Goal: Task Accomplishment & Management: Manage account settings

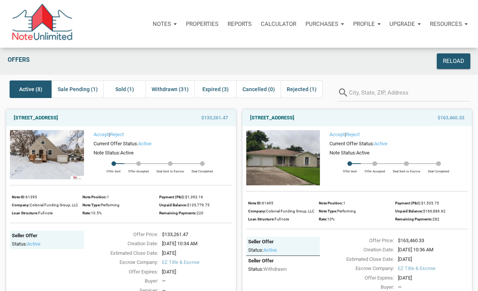
click at [34, 89] on span "Active (8)" at bounding box center [30, 89] width 23 height 9
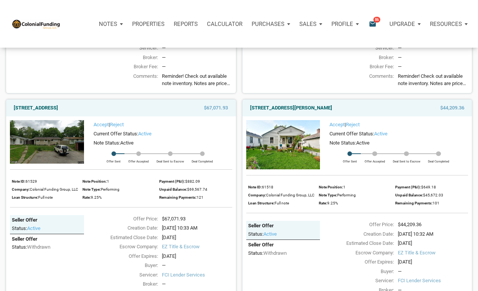
scroll to position [481, 0]
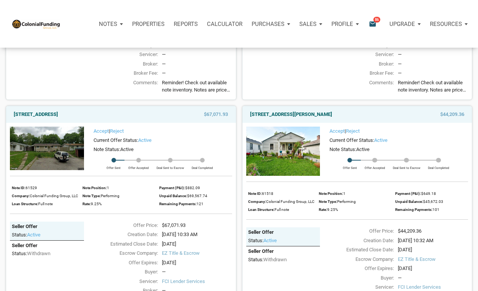
click at [290, 146] on img at bounding box center [283, 151] width 74 height 49
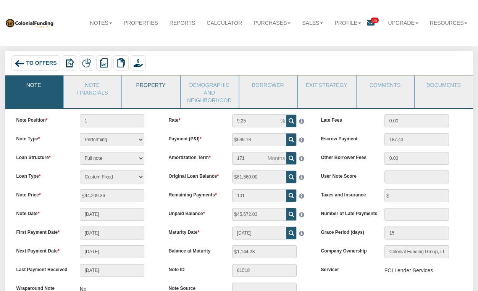
click at [152, 87] on link "Property" at bounding box center [150, 85] width 57 height 19
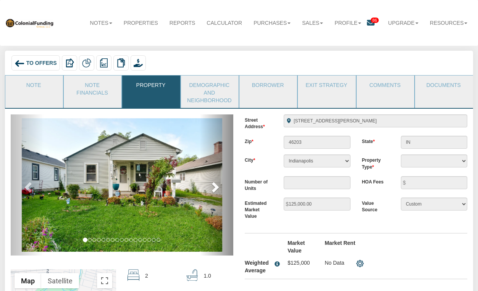
click at [216, 187] on span at bounding box center [214, 186] width 11 height 11
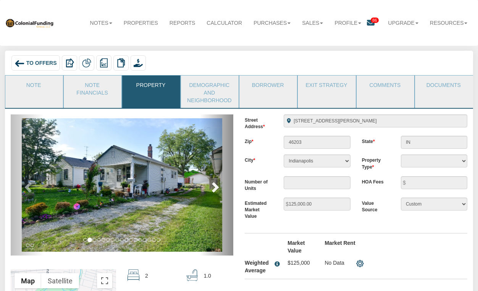
click at [216, 187] on span at bounding box center [214, 186] width 11 height 11
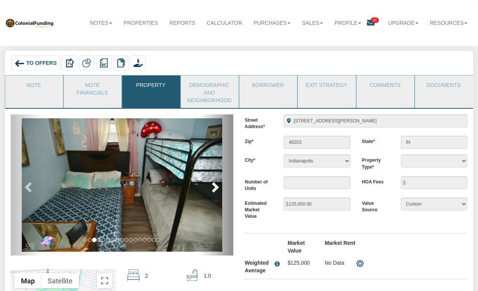
click at [216, 187] on span at bounding box center [214, 186] width 11 height 11
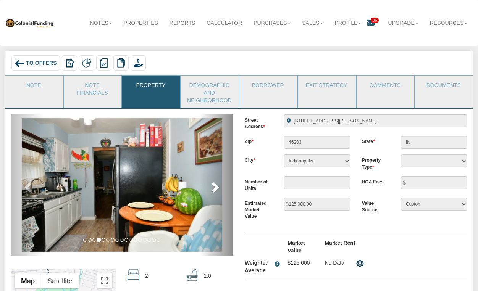
click at [217, 187] on span at bounding box center [214, 186] width 11 height 11
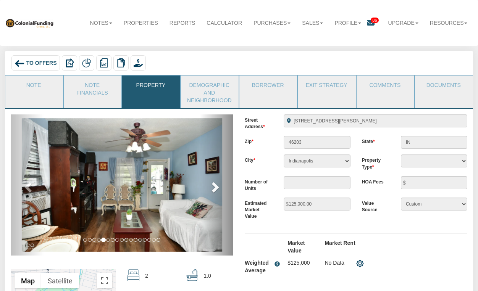
click at [218, 187] on span at bounding box center [214, 186] width 11 height 11
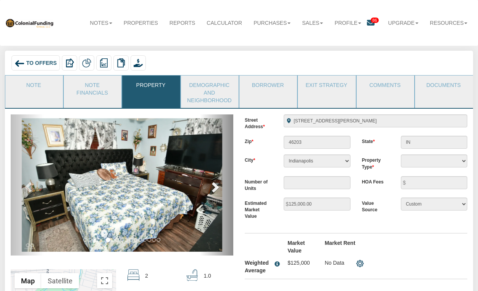
click at [219, 187] on span at bounding box center [214, 186] width 11 height 11
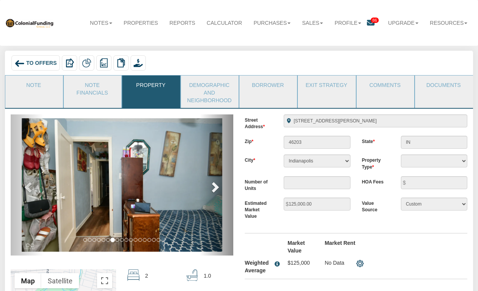
click at [219, 187] on span at bounding box center [214, 186] width 11 height 11
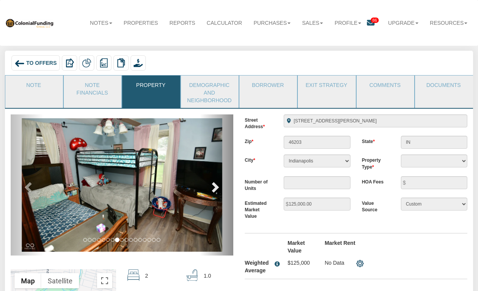
click at [219, 187] on span at bounding box center [214, 186] width 11 height 11
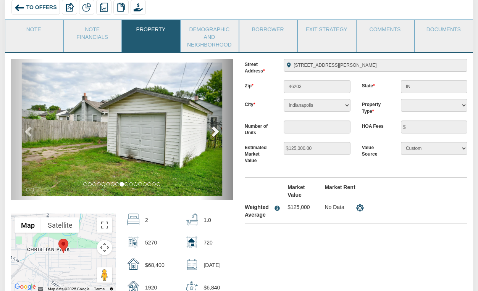
scroll to position [54, 0]
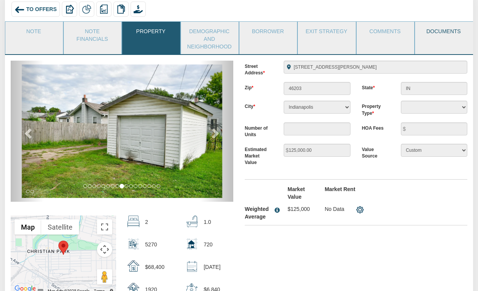
click at [435, 30] on link "Documents" at bounding box center [443, 31] width 57 height 19
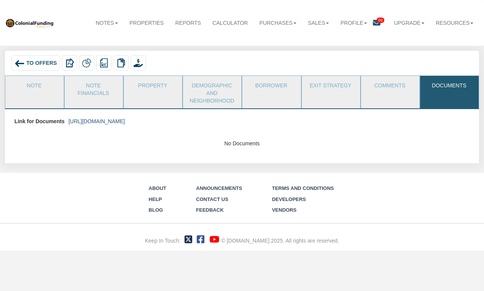
click at [125, 122] on link "https://colonialfundinggroup.sharepoint.com/:f:/s/operationsteam/Eie3GP2J02VNpG…" at bounding box center [96, 121] width 56 height 6
click at [330, 84] on link "Exit Strategy" at bounding box center [331, 85] width 58 height 19
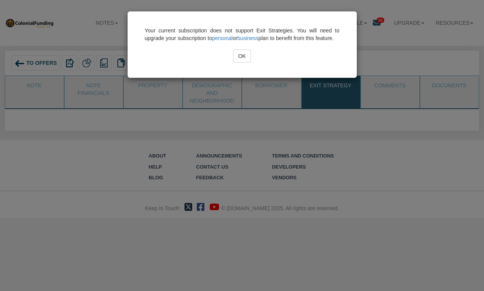
click at [240, 62] on input "OK" at bounding box center [242, 56] width 18 height 13
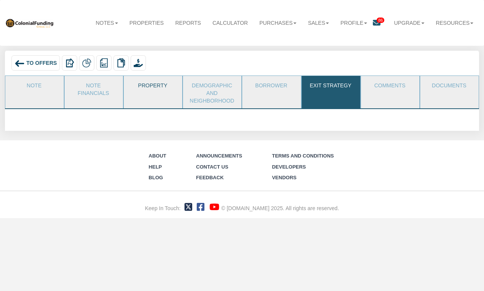
click at [148, 85] on link "Property" at bounding box center [153, 85] width 58 height 19
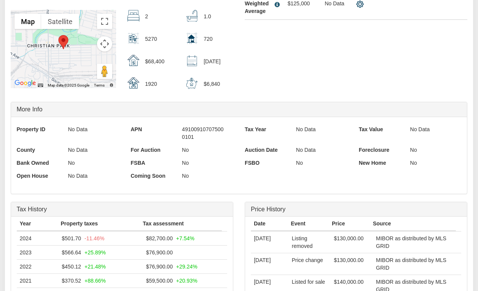
scroll to position [261, 0]
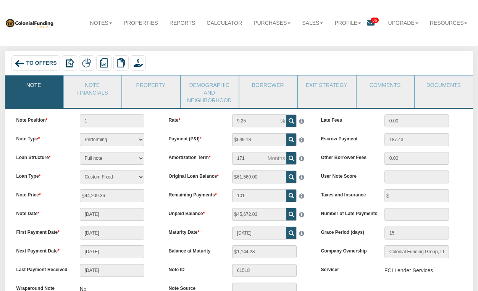
click at [32, 63] on span "To Offers" at bounding box center [41, 63] width 31 height 6
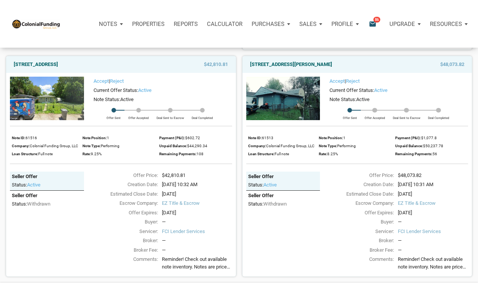
scroll to position [758, 0]
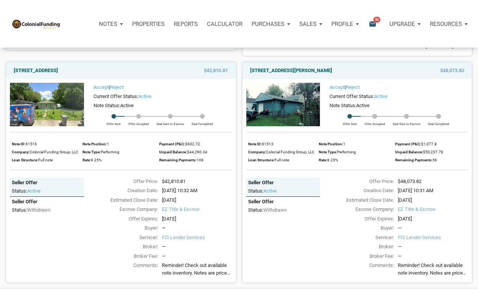
click at [277, 110] on img at bounding box center [283, 105] width 74 height 44
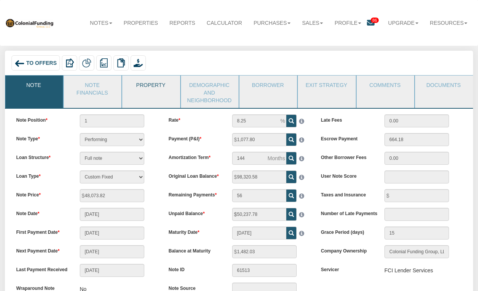
click at [150, 82] on link "Property" at bounding box center [150, 85] width 57 height 19
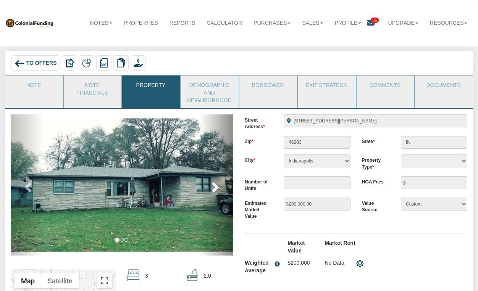
click at [216, 188] on span at bounding box center [214, 186] width 11 height 11
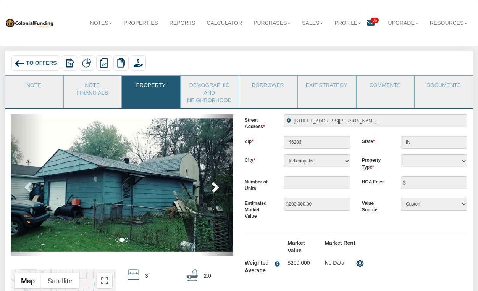
click at [216, 188] on span at bounding box center [214, 186] width 11 height 11
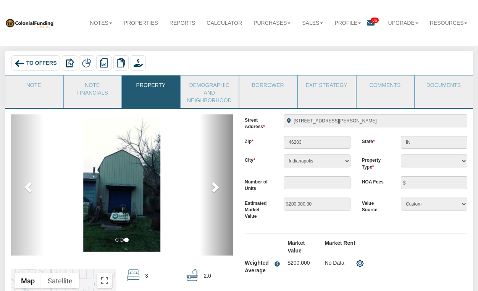
click at [216, 188] on span at bounding box center [214, 186] width 11 height 11
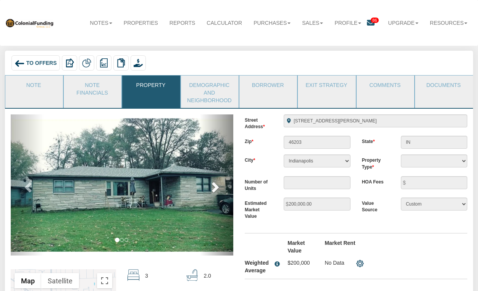
click at [216, 188] on span at bounding box center [214, 186] width 11 height 11
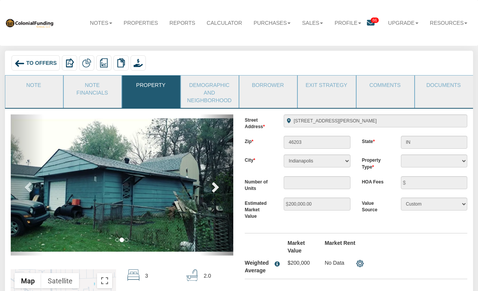
click at [216, 188] on span at bounding box center [214, 186] width 11 height 11
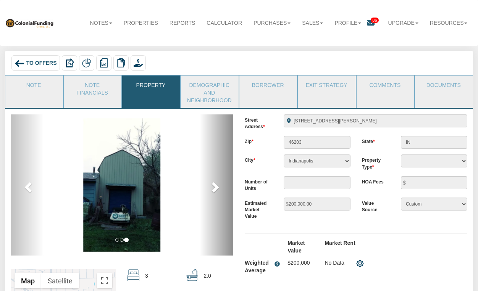
click at [216, 188] on span at bounding box center [214, 186] width 11 height 11
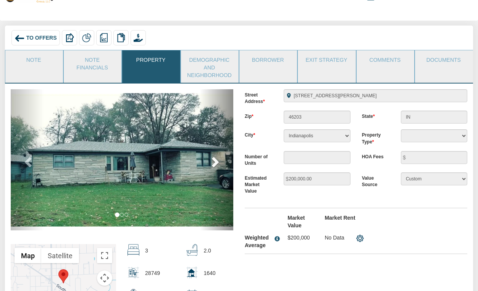
scroll to position [23, 0]
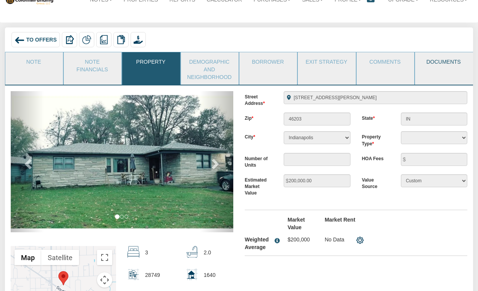
click at [427, 61] on link "Documents" at bounding box center [443, 61] width 57 height 19
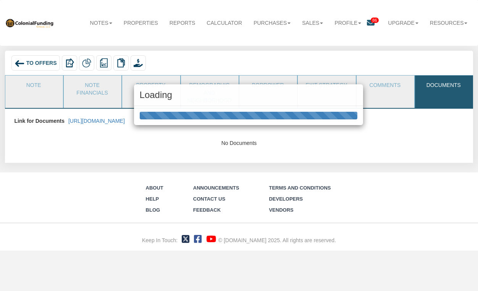
scroll to position [0, 0]
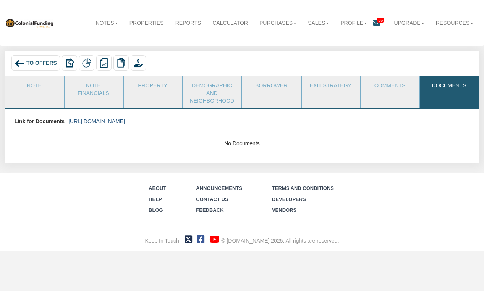
click at [125, 120] on link "https://colonialfundinggroup.sharepoint.com/:f:/s/operationsteam/EhcB7Slu52tMm4…" at bounding box center [96, 121] width 56 height 6
click at [145, 86] on link "Property" at bounding box center [153, 85] width 58 height 19
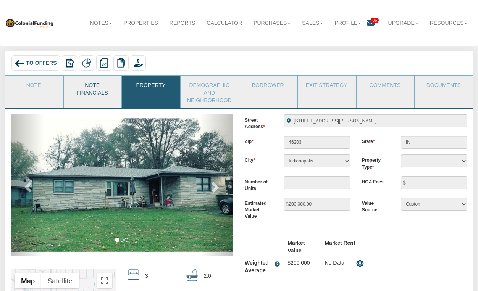
click at [85, 84] on link "Note Financials" at bounding box center [92, 88] width 57 height 25
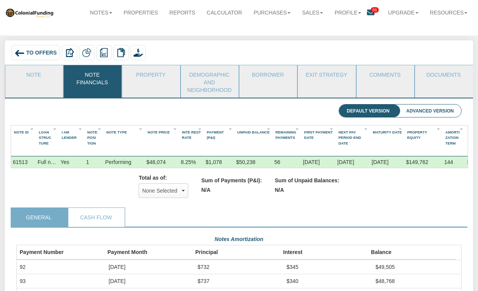
scroll to position [9, 0]
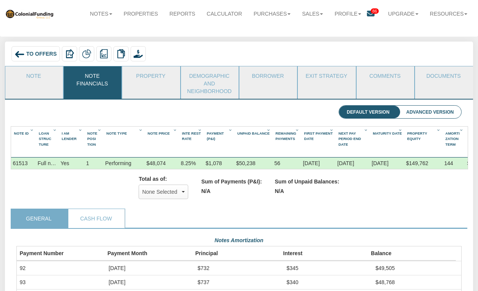
click at [34, 53] on span "To Offers" at bounding box center [41, 54] width 31 height 6
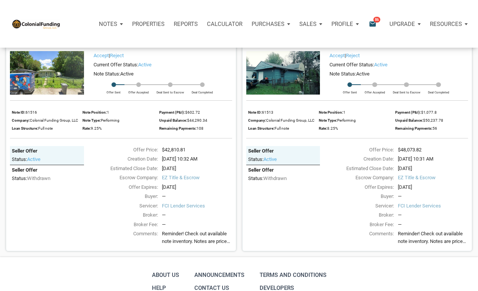
scroll to position [788, 0]
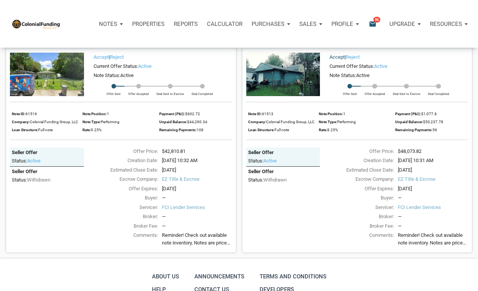
click at [338, 60] on link "Accept" at bounding box center [336, 57] width 15 height 6
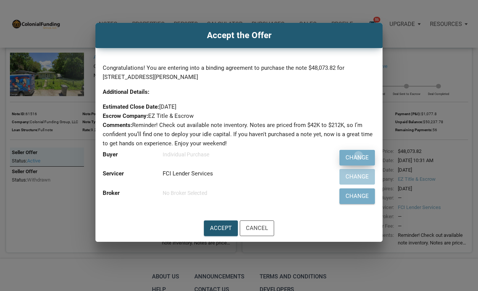
click at [359, 156] on div "Change" at bounding box center [356, 157] width 23 height 9
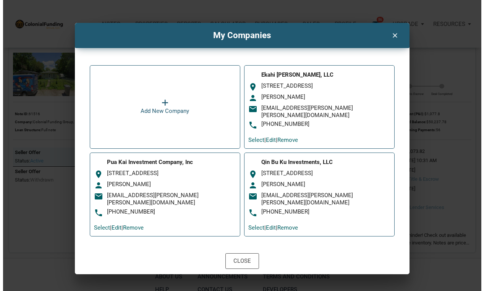
scroll to position [790, 0]
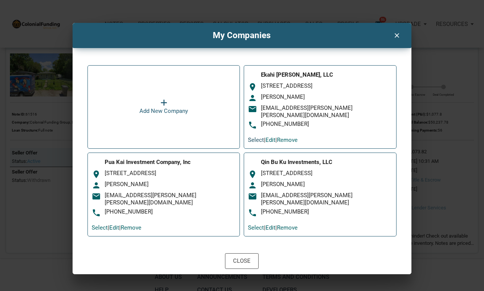
click at [260, 137] on link "Select" at bounding box center [256, 140] width 16 height 7
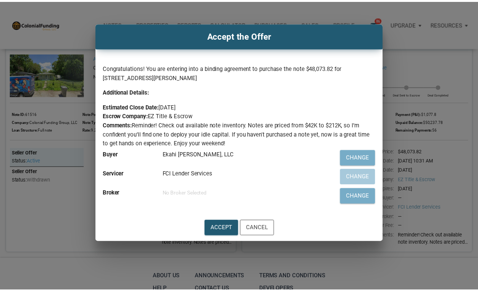
scroll to position [788, 0]
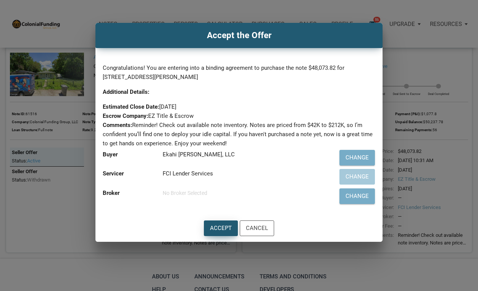
click at [224, 229] on div "Accept" at bounding box center [221, 228] width 22 height 9
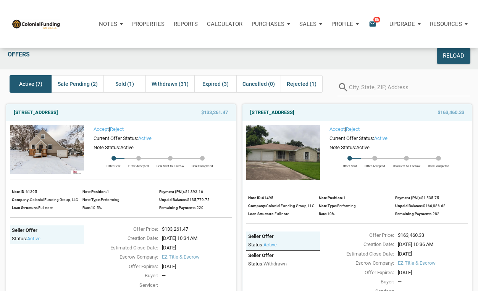
scroll to position [0, 0]
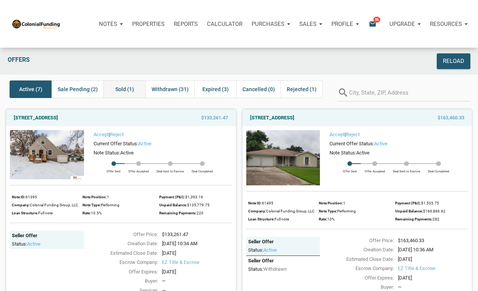
click at [122, 88] on span "Sold (1)" at bounding box center [124, 89] width 19 height 9
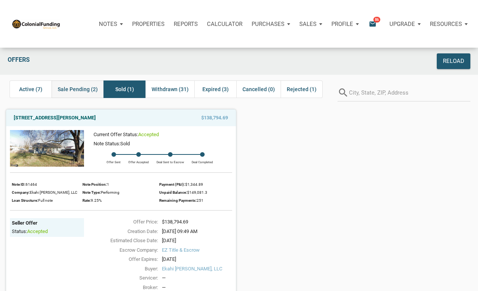
click at [73, 89] on span "Sale Pending (2)" at bounding box center [78, 89] width 40 height 9
